Goal: Task Accomplishment & Management: Manage account settings

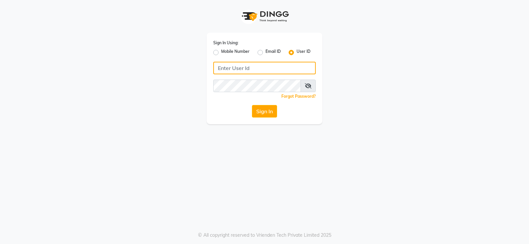
click at [256, 69] on input "Username" at bounding box center [264, 68] width 103 height 13
type input "luckystylish"
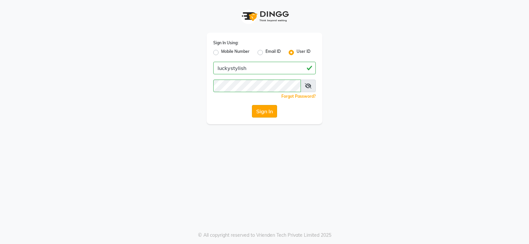
click at [260, 117] on button "Sign In" at bounding box center [264, 111] width 25 height 13
